Goal: Task Accomplishment & Management: Complete application form

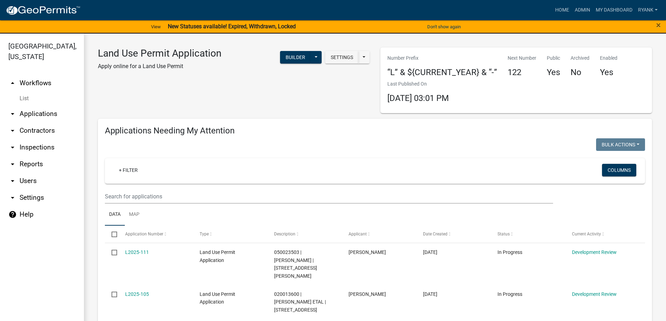
scroll to position [729, 0]
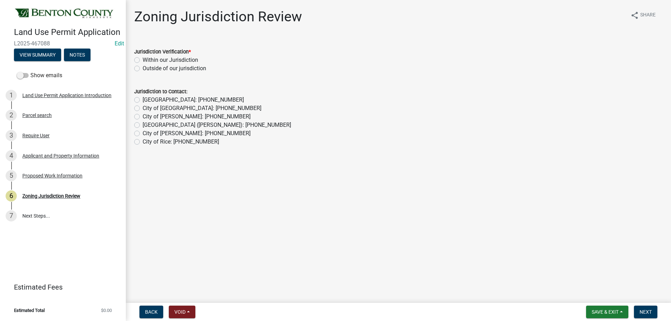
click at [143, 68] on label "Outside of our jurisdiction" at bounding box center [175, 68] width 64 height 8
click at [143, 68] on input "Outside of our jurisdiction" at bounding box center [145, 66] width 5 height 5
radio input "true"
drag, startPoint x: 138, startPoint y: 105, endPoint x: 138, endPoint y: 99, distance: 5.9
click at [138, 103] on div "Jurisdiction to Contact: City of St Cloud: 320-255-7239 City of Sauk Rapids: 32…" at bounding box center [398, 116] width 528 height 59
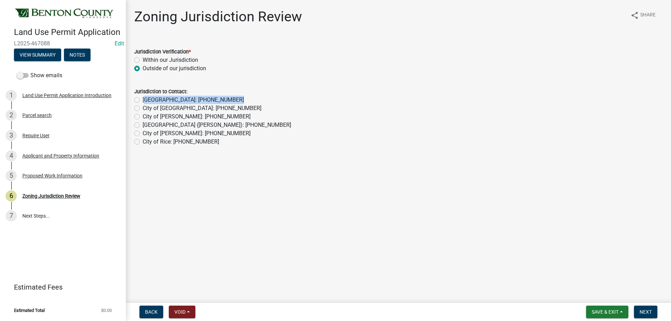
click at [143, 99] on label "[GEOGRAPHIC_DATA]: [PHONE_NUMBER]" at bounding box center [193, 100] width 101 height 8
click at [143, 99] on input "[GEOGRAPHIC_DATA]: [PHONE_NUMBER]" at bounding box center [145, 98] width 5 height 5
radio input "true"
click at [653, 306] on button "Next" at bounding box center [645, 312] width 23 height 13
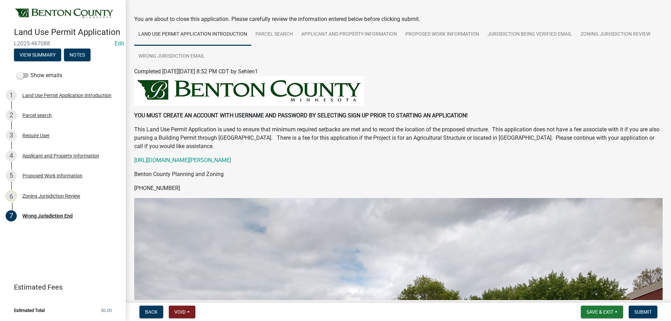
scroll to position [35, 0]
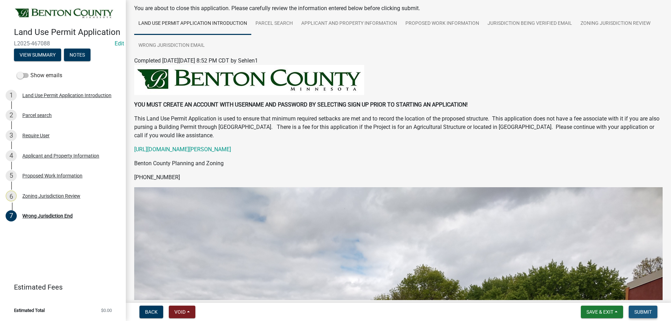
click at [643, 307] on button "Submit" at bounding box center [643, 312] width 29 height 13
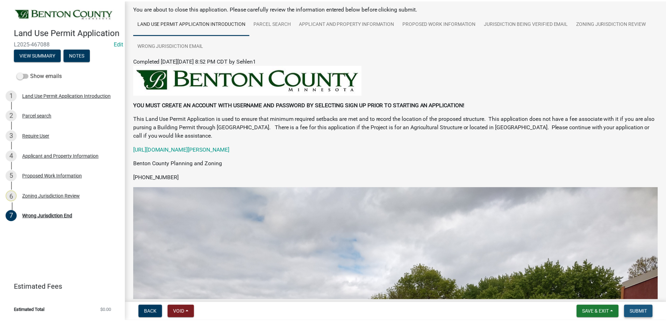
scroll to position [0, 0]
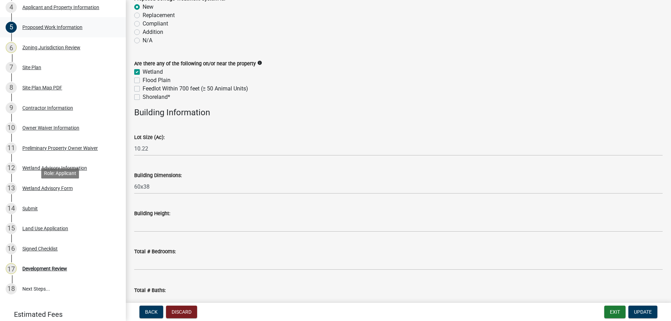
scroll to position [45, 0]
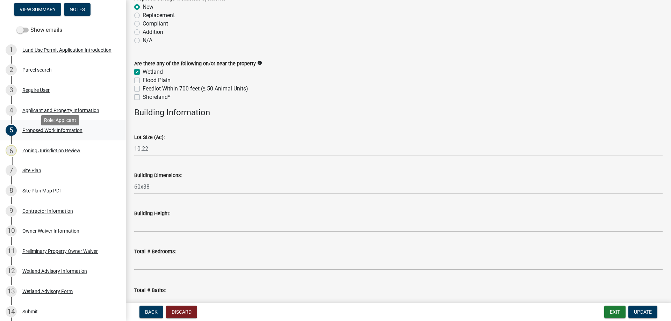
click at [49, 133] on div "Proposed Work Information" at bounding box center [52, 130] width 60 height 5
click at [32, 72] on div "Parcel search" at bounding box center [36, 69] width 29 height 5
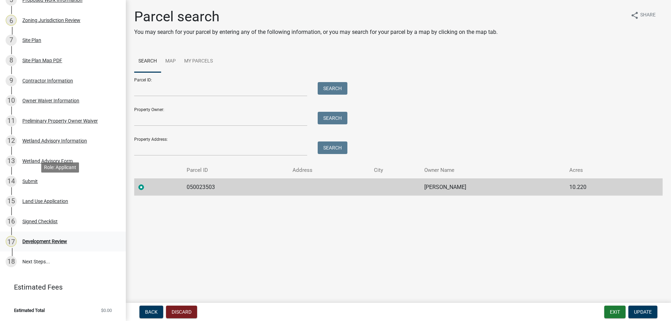
scroll to position [185, 0]
click at [48, 241] on div "Development Review" at bounding box center [44, 241] width 45 height 5
